Goal: Information Seeking & Learning: Learn about a topic

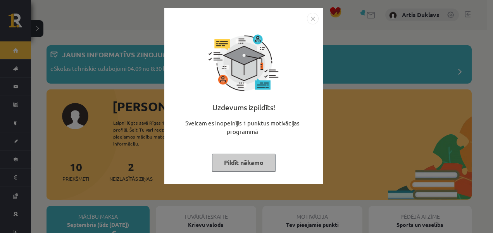
click at [241, 163] on button "Pildīt nākamo" at bounding box center [244, 163] width 64 height 18
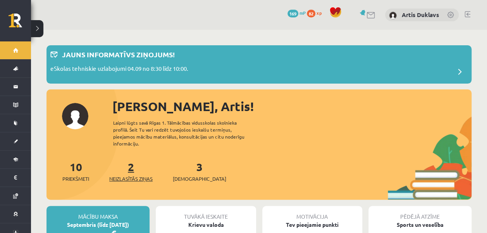
click at [135, 161] on link "2 Neizlasītās ziņas" at bounding box center [130, 171] width 43 height 23
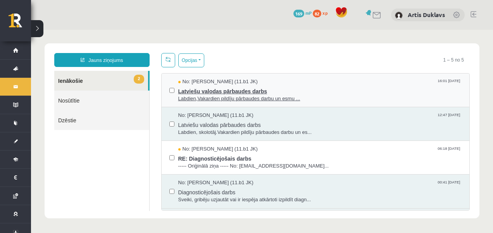
click at [201, 92] on span "Latviešu valodas pārbaudes darbs" at bounding box center [320, 91] width 284 height 10
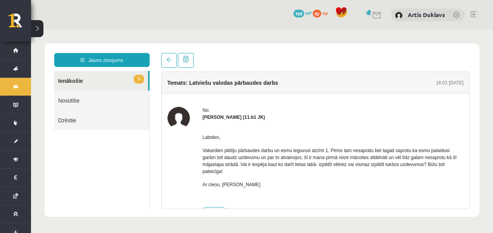
click at [102, 77] on link "1 Ienākošie" at bounding box center [101, 81] width 94 height 20
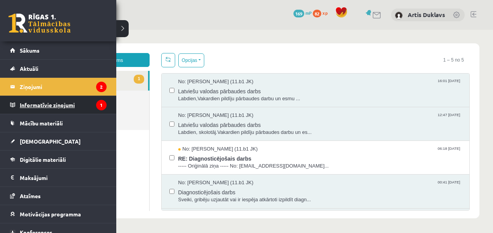
click at [61, 101] on legend "Informatīvie ziņojumi 1" at bounding box center [63, 105] width 87 height 18
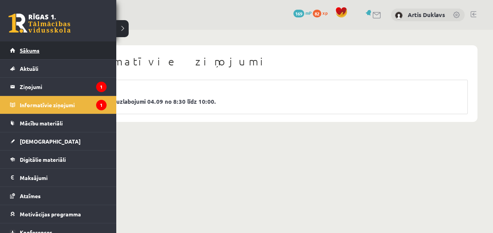
click at [38, 57] on link "Sākums" at bounding box center [58, 50] width 96 height 18
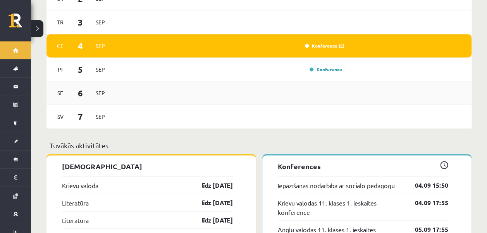
scroll to position [521, 0]
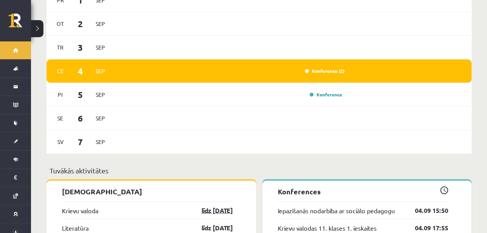
click at [219, 206] on link "līdz 15.09.25" at bounding box center [210, 210] width 45 height 9
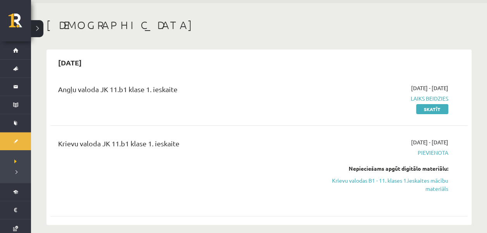
scroll to position [39, 0]
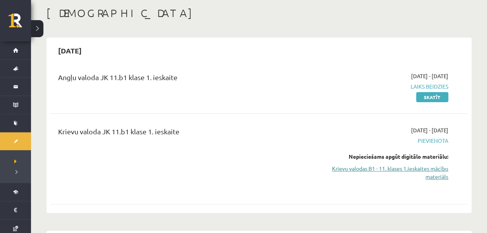
click at [435, 167] on link "Krievu valodas B1 - 11. klases 1.ieskaites mācību materiāls" at bounding box center [387, 173] width 122 height 16
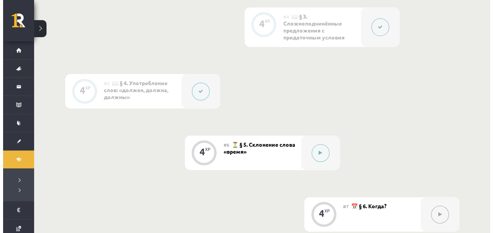
scroll to position [465, 0]
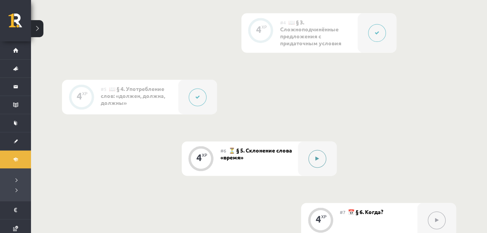
click at [317, 158] on icon at bounding box center [316, 159] width 3 height 5
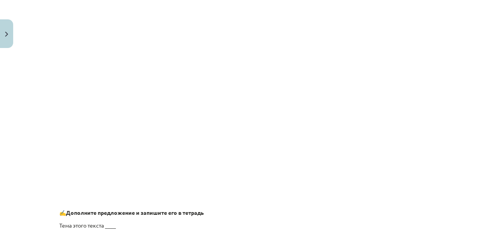
scroll to position [620, 0]
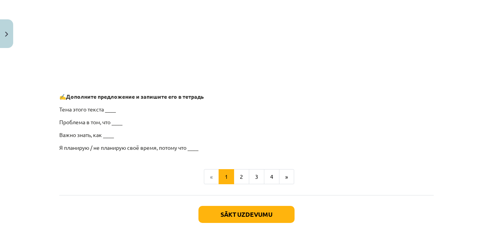
click at [105, 105] on p "Тема этого текста ____" at bounding box center [246, 109] width 374 height 8
click at [110, 109] on p "Тема этого текста ____" at bounding box center [246, 109] width 374 height 8
click at [235, 176] on button "2" at bounding box center [241, 176] width 15 height 15
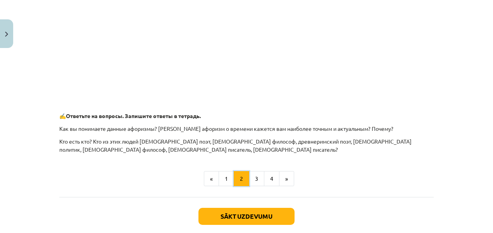
scroll to position [410, 0]
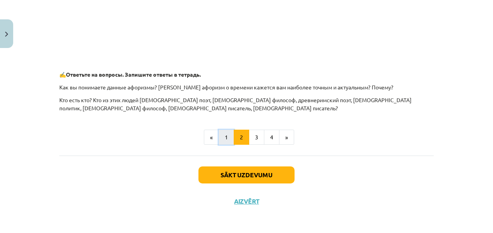
click at [222, 142] on button "1" at bounding box center [226, 137] width 15 height 15
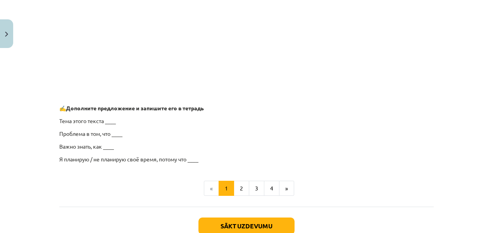
scroll to position [625, 0]
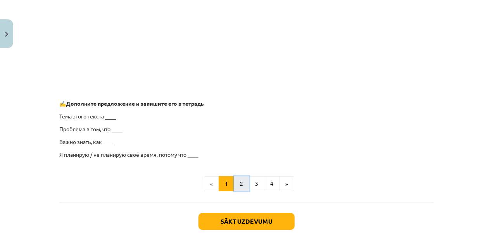
click at [240, 177] on button "2" at bounding box center [241, 183] width 15 height 15
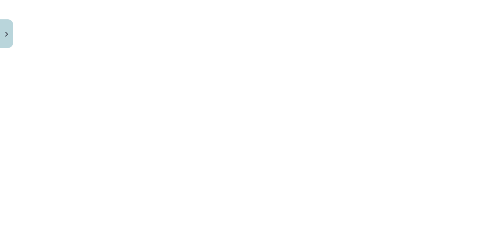
scroll to position [216, 0]
drag, startPoint x: 57, startPoint y: 56, endPoint x: 59, endPoint y: 85, distance: 29.1
click at [26, 97] on div "Mācību tēma: Krievu valodas b1 - 11. klases 1.ieskaites mācību materiāls #6 ⏳ §…" at bounding box center [246, 116] width 493 height 233
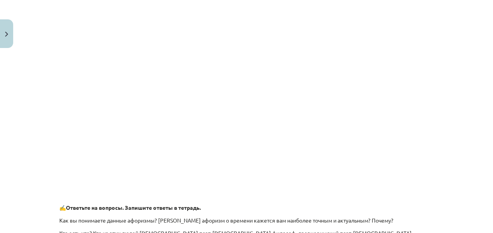
scroll to position [332, 0]
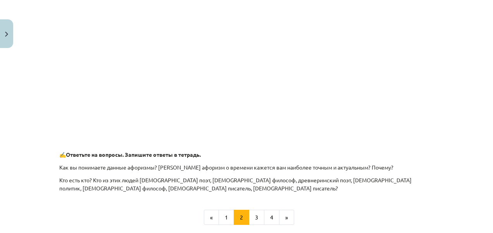
drag, startPoint x: 195, startPoint y: 140, endPoint x: 92, endPoint y: 139, distance: 102.7
click at [170, 140] on div "🧩 Выполните интерактивное задание Примечание: Это тренировочное задание, за кот…" at bounding box center [246, 0] width 374 height 386
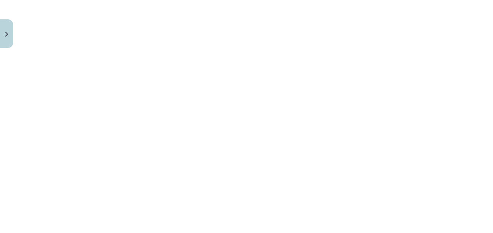
scroll to position [356, 0]
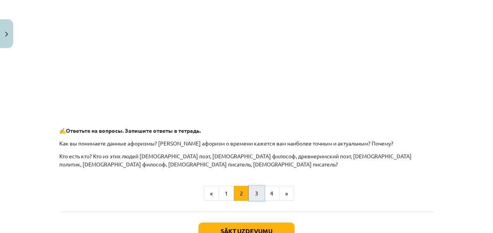
click at [250, 191] on button "3" at bounding box center [256, 193] width 15 height 15
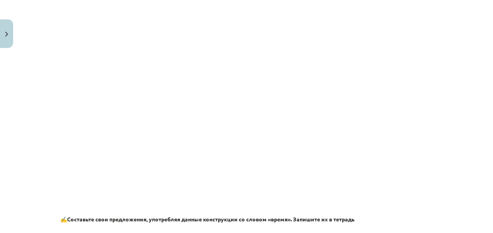
scroll to position [546, 0]
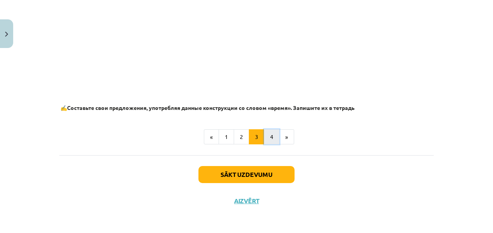
click at [269, 137] on button "4" at bounding box center [271, 136] width 15 height 15
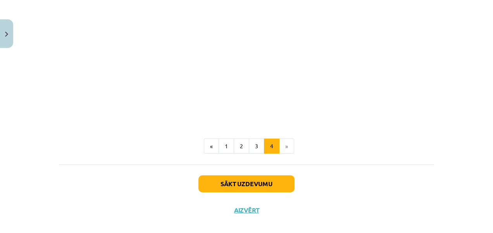
scroll to position [216, 0]
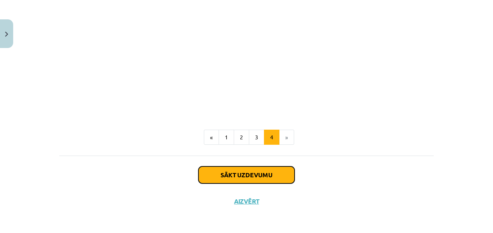
click at [264, 174] on button "Sākt uzdevumu" at bounding box center [246, 175] width 96 height 17
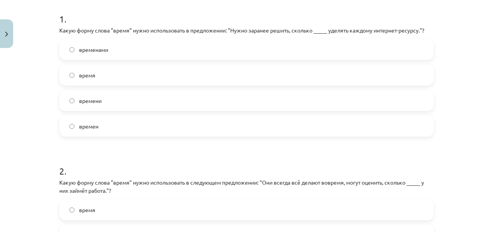
scroll to position [153, 0]
click at [384, 166] on h1 "2 ." at bounding box center [246, 165] width 374 height 24
click at [72, 104] on label "времени" at bounding box center [246, 101] width 373 height 19
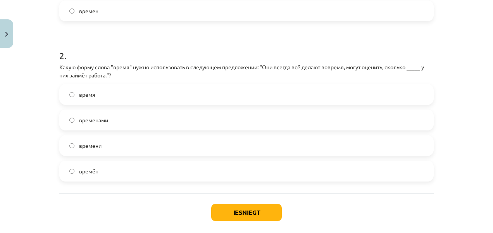
scroll to position [270, 0]
click at [72, 145] on label "времени" at bounding box center [246, 145] width 373 height 19
click at [227, 211] on button "Iesniegt" at bounding box center [246, 212] width 71 height 17
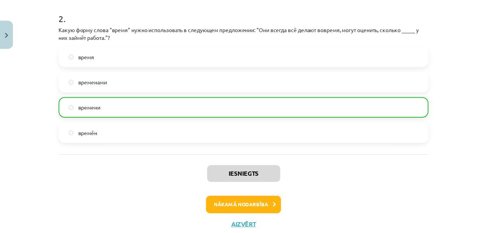
scroll to position [332, 0]
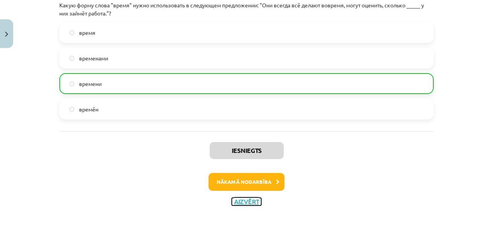
click at [248, 203] on button "Aizvērt" at bounding box center [246, 202] width 29 height 8
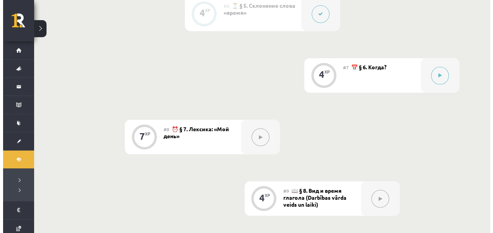
scroll to position [620, 0]
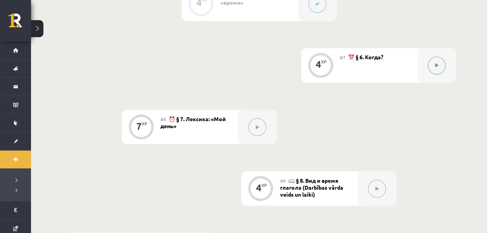
click at [442, 63] on button at bounding box center [437, 66] width 18 height 18
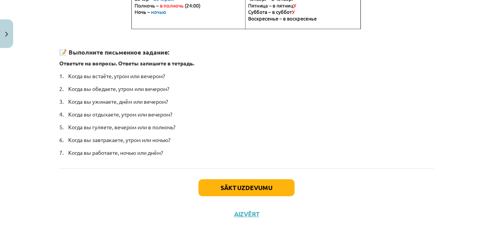
scroll to position [219, 0]
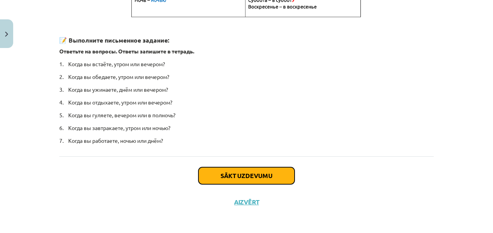
click at [230, 168] on button "Sākt uzdevumu" at bounding box center [246, 175] width 96 height 17
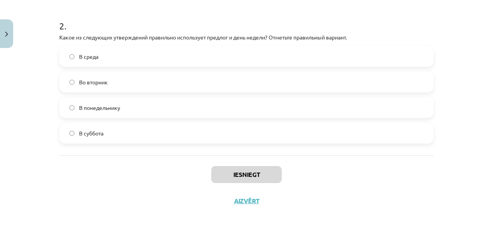
scroll to position [145, 0]
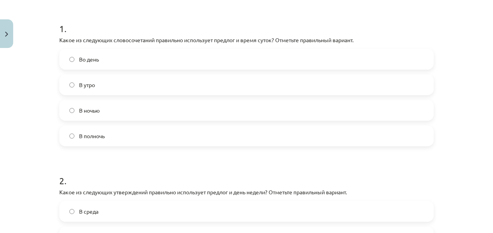
click at [104, 138] on label "В полночь" at bounding box center [246, 135] width 373 height 19
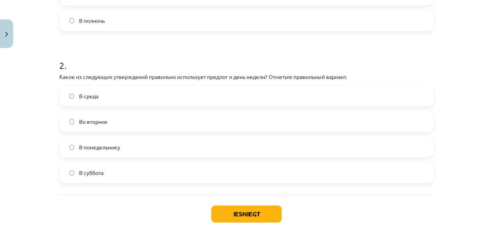
scroll to position [261, 0]
click at [104, 121] on span "Во вторник" at bounding box center [93, 121] width 29 height 8
click at [211, 211] on button "Iesniegt" at bounding box center [246, 213] width 71 height 17
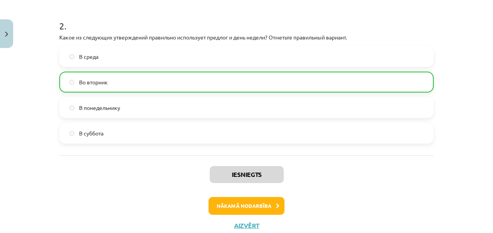
scroll to position [324, 0]
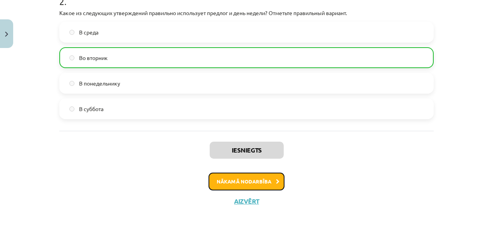
click at [261, 185] on button "Nākamā nodarbība" at bounding box center [246, 182] width 76 height 18
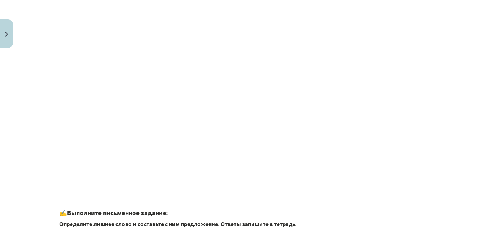
scroll to position [1173, 0]
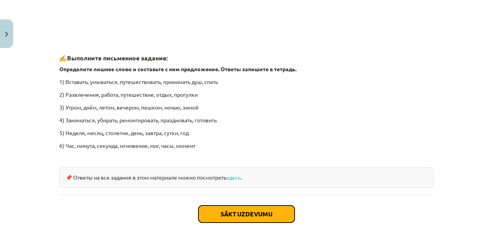
click at [257, 210] on button "Sākt uzdevumu" at bounding box center [246, 214] width 96 height 17
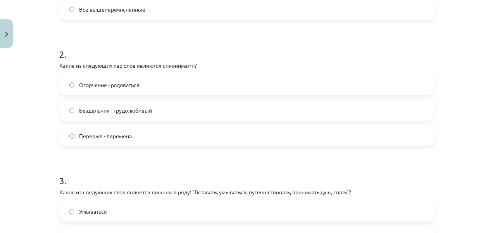
scroll to position [310, 0]
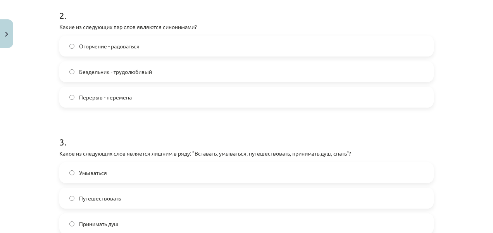
drag, startPoint x: 487, startPoint y: 133, endPoint x: 488, endPoint y: 143, distance: 10.5
click at [487, 143] on div "Mācību tēma: Krievu valodas b1 - 11. klases 1.ieskaites mācību materiāls #8 ⏰ §…" at bounding box center [246, 116] width 493 height 233
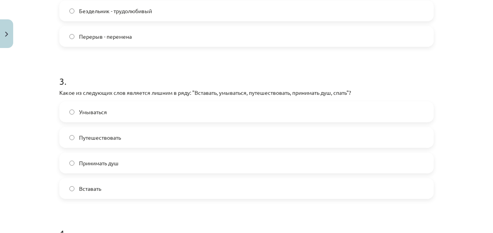
scroll to position [409, 0]
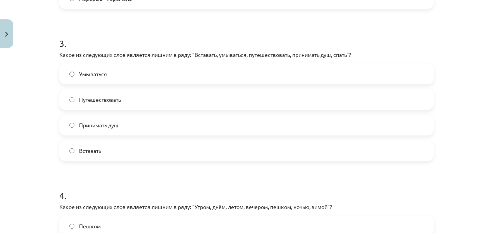
click at [72, 100] on label "Путешествовать" at bounding box center [246, 99] width 373 height 19
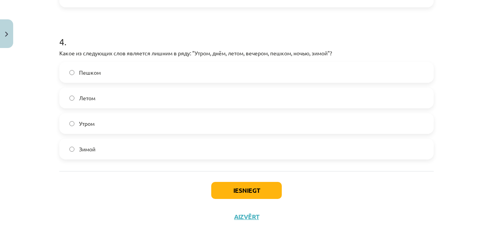
scroll to position [564, 0]
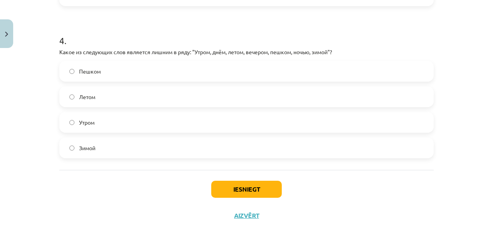
click at [48, 46] on div "Mācību tēma: Krievu valodas b1 - 11. klases 1.ieskaites mācību materiāls #8 ⏰ §…" at bounding box center [246, 116] width 493 height 233
click at [63, 69] on label "Пешком" at bounding box center [246, 71] width 373 height 19
click at [223, 186] on button "Iesniegt" at bounding box center [246, 189] width 71 height 17
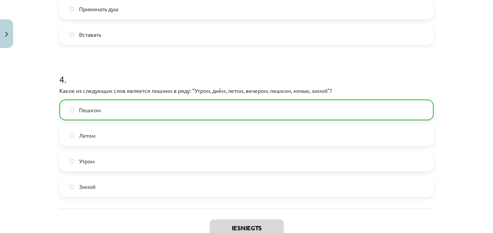
scroll to position [603, 0]
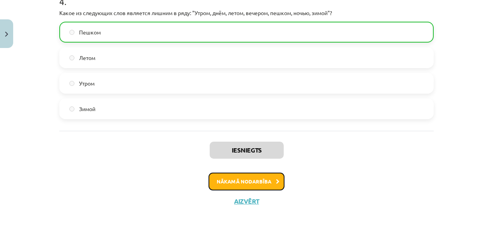
click at [248, 182] on button "Nākamā nodarbība" at bounding box center [246, 182] width 76 height 18
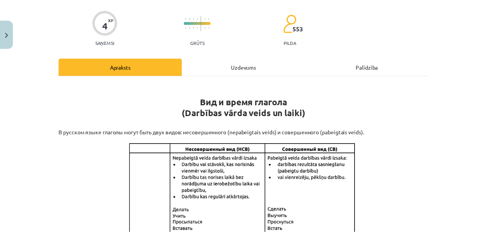
scroll to position [0, 0]
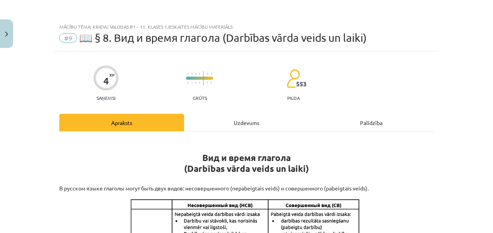
click at [15, 31] on div "Mācību tēma: Krievu valodas b1 - 11. klases 1.ieskaites mācību materiāls #9 📖 §…" at bounding box center [246, 116] width 493 height 233
click at [10, 31] on button "Close" at bounding box center [6, 33] width 13 height 29
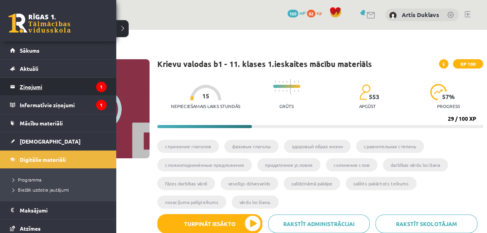
click at [41, 81] on legend "Ziņojumi 1" at bounding box center [63, 87] width 87 height 18
